Goal: Find specific page/section: Find specific page/section

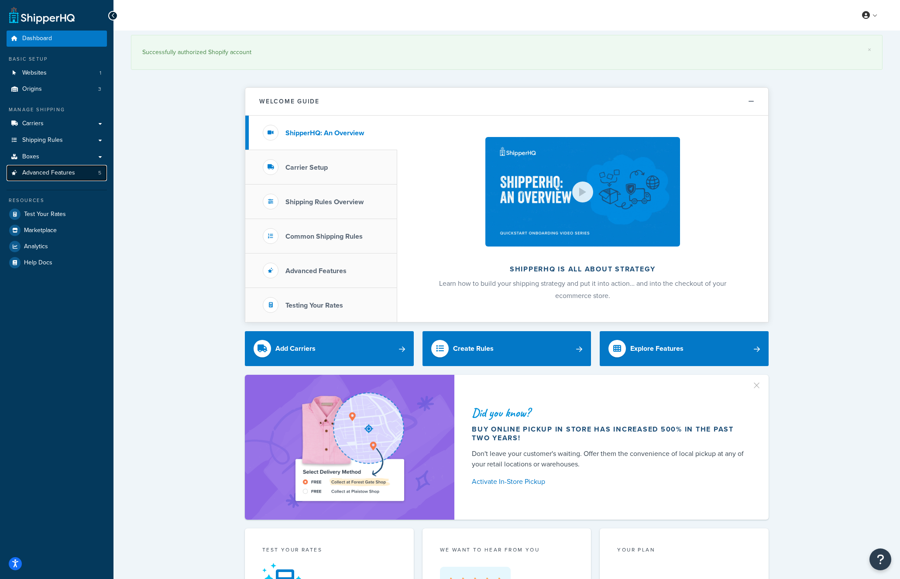
click at [44, 170] on span "Advanced Features" at bounding box center [48, 172] width 53 height 7
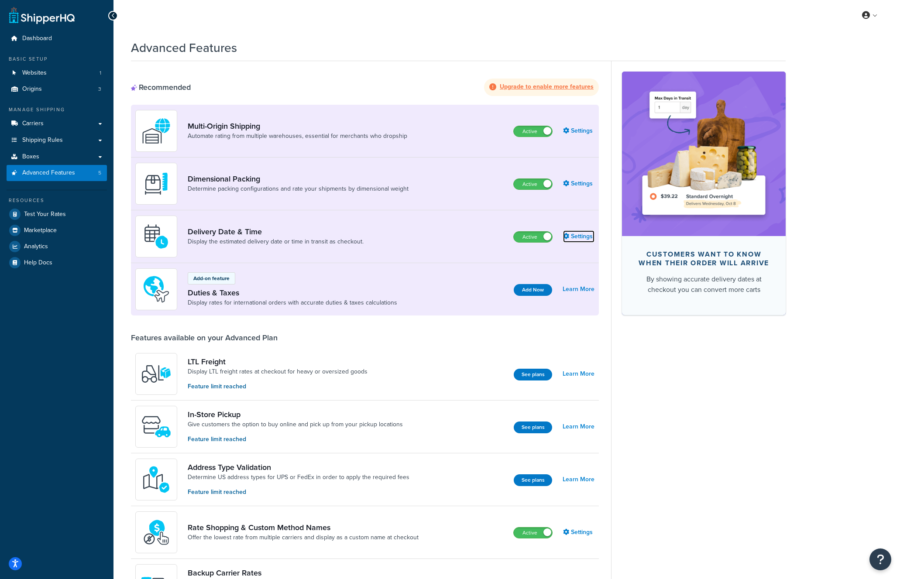
click at [574, 237] on link "Settings" at bounding box center [578, 236] width 31 height 12
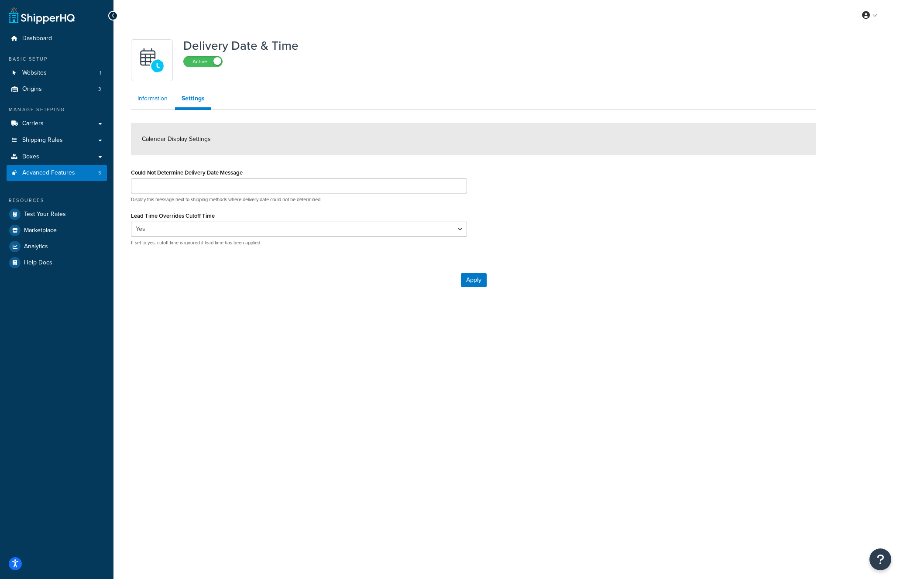
click at [152, 102] on link "Information" at bounding box center [152, 98] width 43 height 17
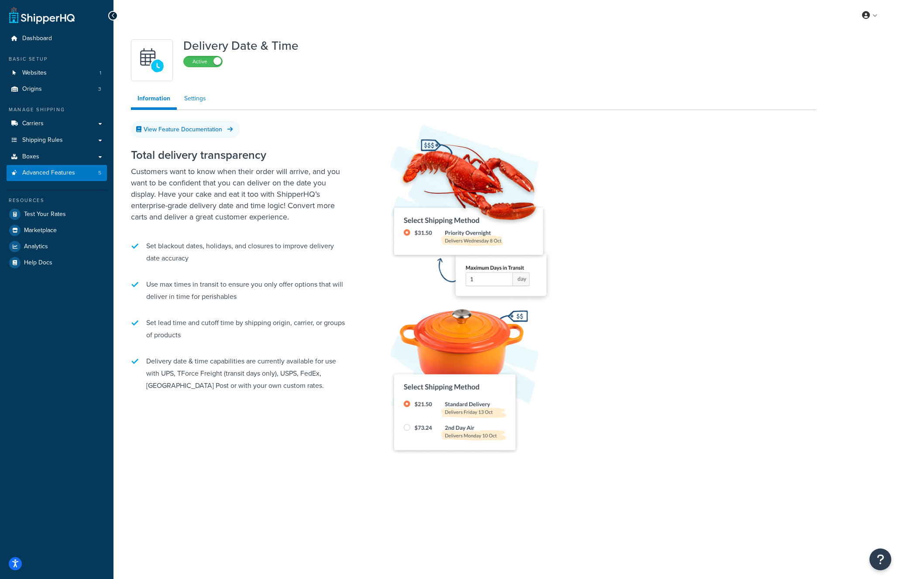
click at [195, 100] on link "Settings" at bounding box center [195, 98] width 35 height 17
